Goal: Task Accomplishment & Management: Use online tool/utility

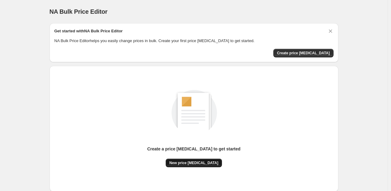
click at [184, 162] on span "New price [MEDICAL_DATA]" at bounding box center [194, 162] width 49 height 5
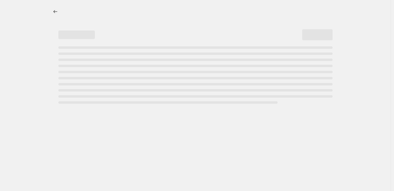
select select "percentage"
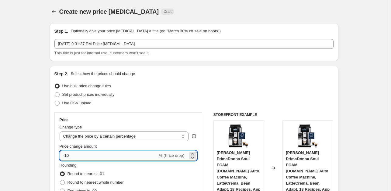
click at [85, 155] on input "-10" at bounding box center [109, 155] width 98 height 10
type input "-1"
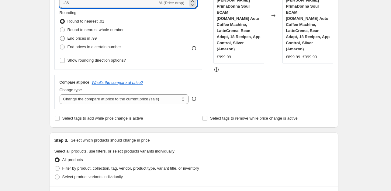
type input "-36"
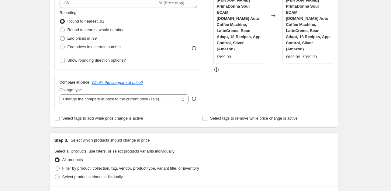
click at [83, 39] on span "End prices in .99" at bounding box center [83, 38] width 30 height 5
click at [60, 36] on input "End prices in .99" at bounding box center [60, 36] width 0 height 0
radio input "true"
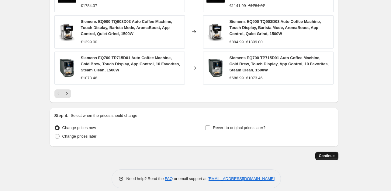
click at [332, 153] on span "Continue" at bounding box center [327, 155] width 16 height 5
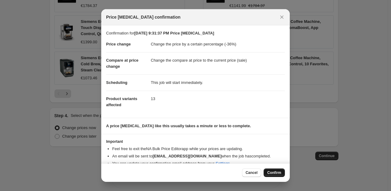
click at [275, 173] on span "Confirm" at bounding box center [275, 172] width 14 height 5
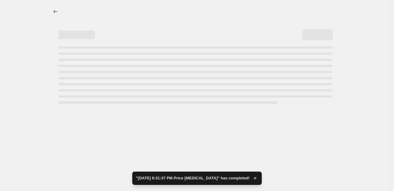
select select "percentage"
